Goal: Navigation & Orientation: Find specific page/section

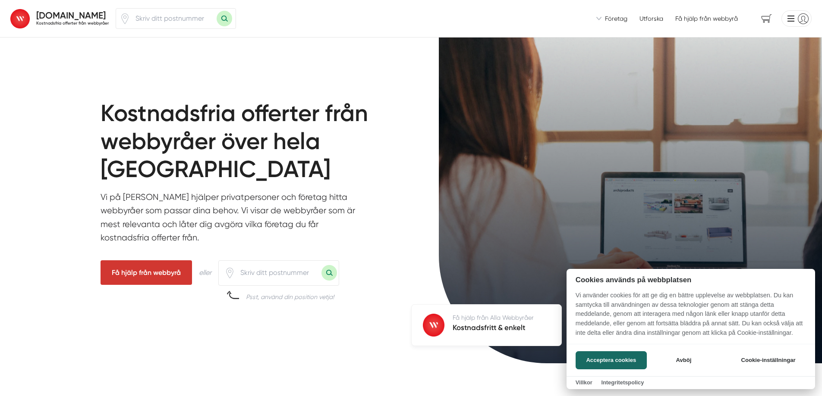
click at [656, 20] on div at bounding box center [411, 198] width 822 height 396
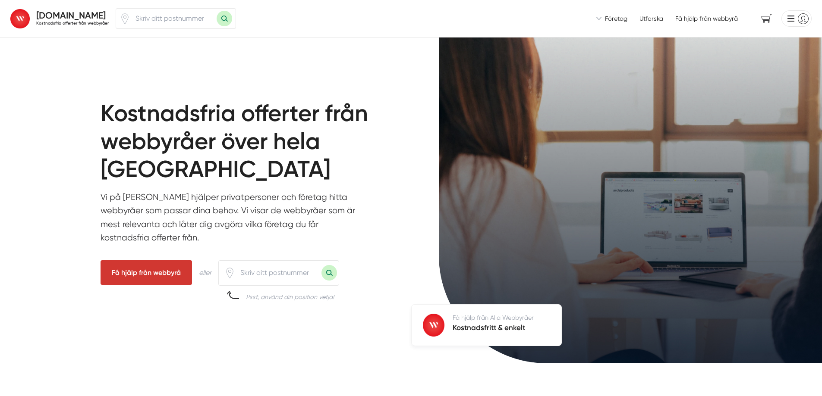
click at [656, 20] on link "Utforska" at bounding box center [651, 18] width 24 height 9
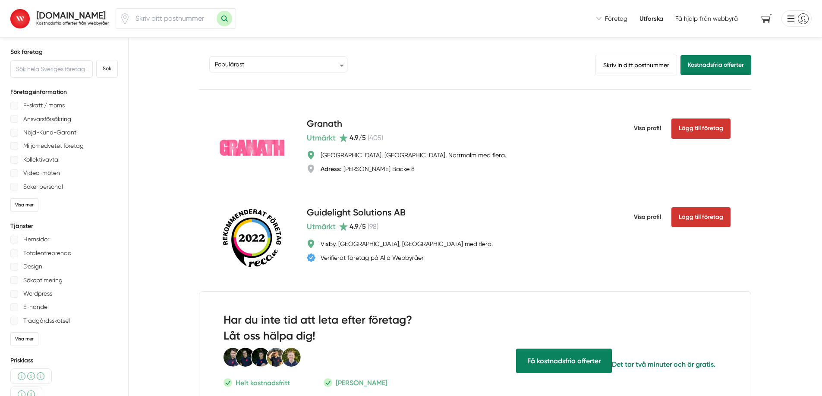
click at [74, 13] on strong "[DOMAIN_NAME]" at bounding box center [70, 15] width 69 height 11
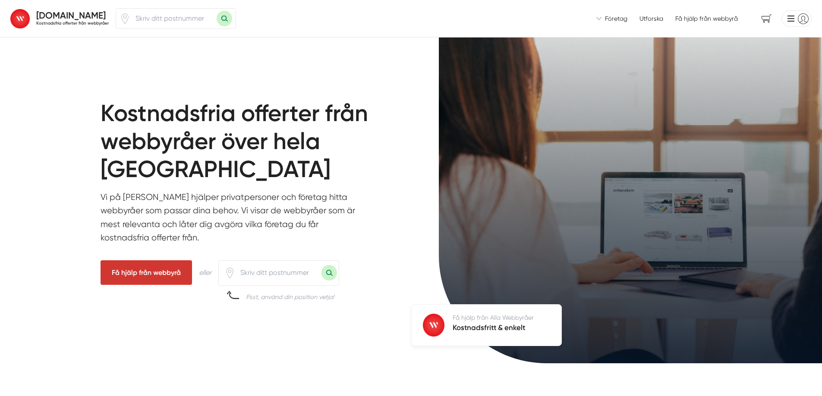
click at [788, 17] on li at bounding box center [795, 18] width 34 height 16
